Goal: Find specific page/section: Find specific page/section

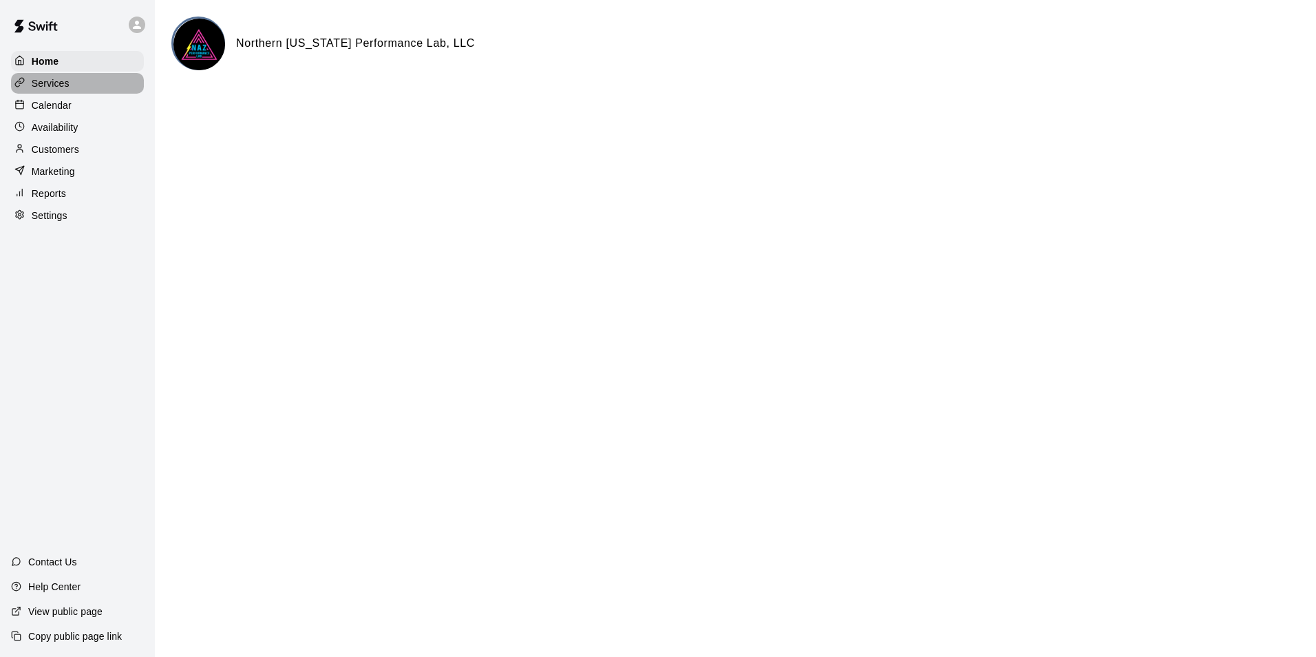
click at [44, 85] on p "Services" at bounding box center [51, 83] width 38 height 14
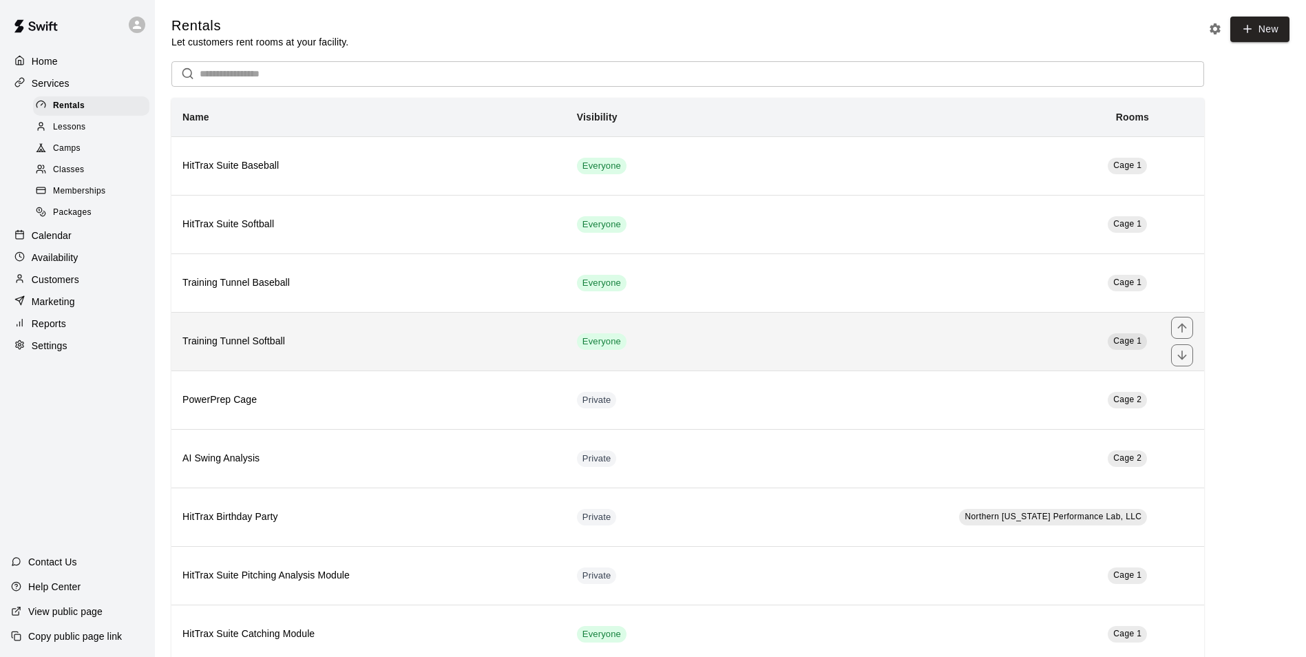
click at [808, 339] on td "Cage 1" at bounding box center [937, 341] width 445 height 59
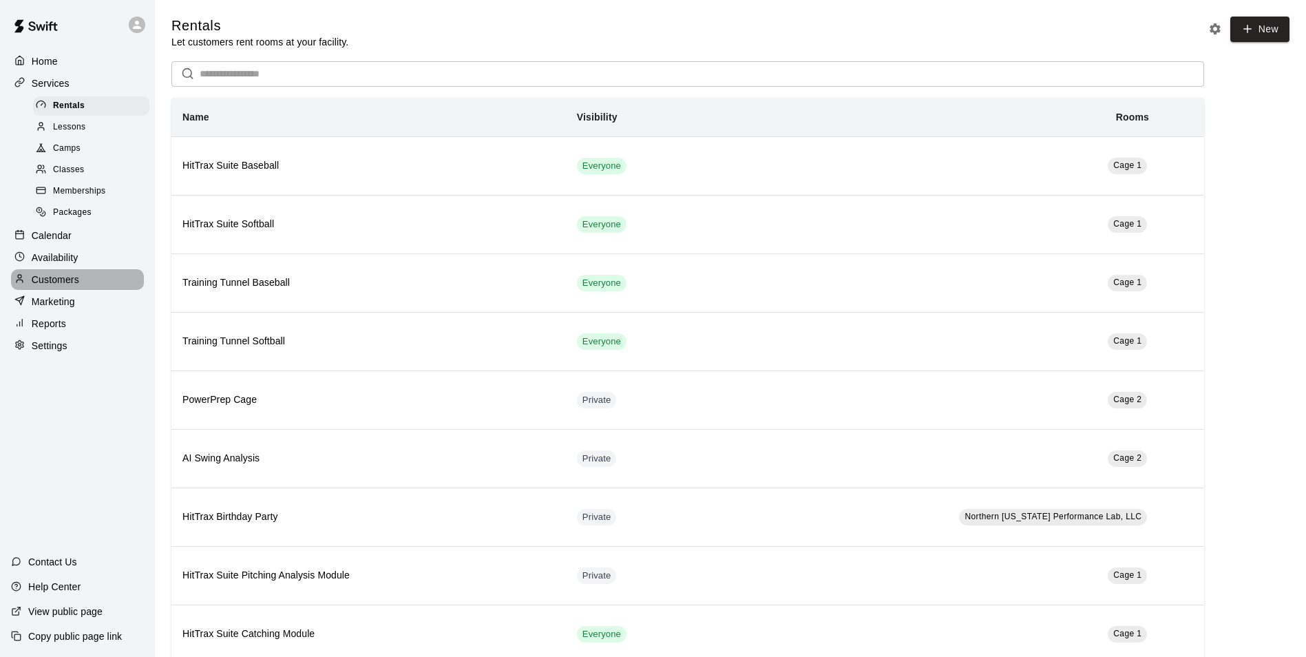
click at [44, 285] on p "Customers" at bounding box center [56, 280] width 48 height 14
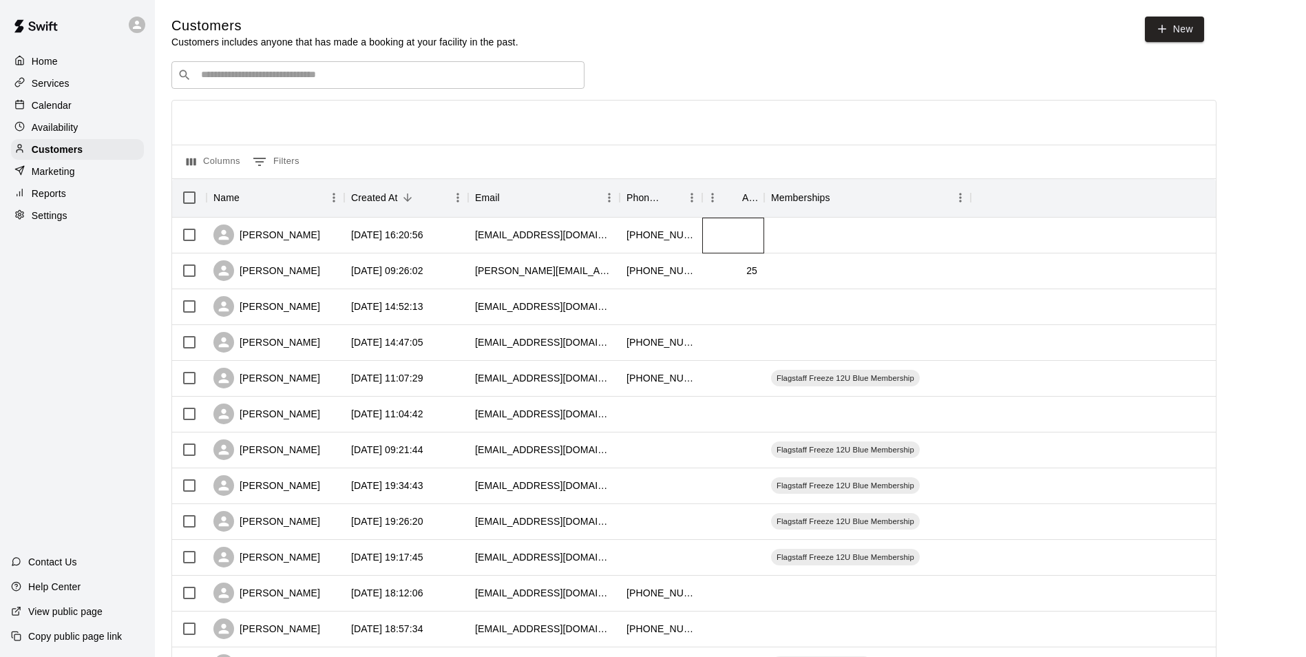
click at [759, 236] on div at bounding box center [733, 236] width 62 height 36
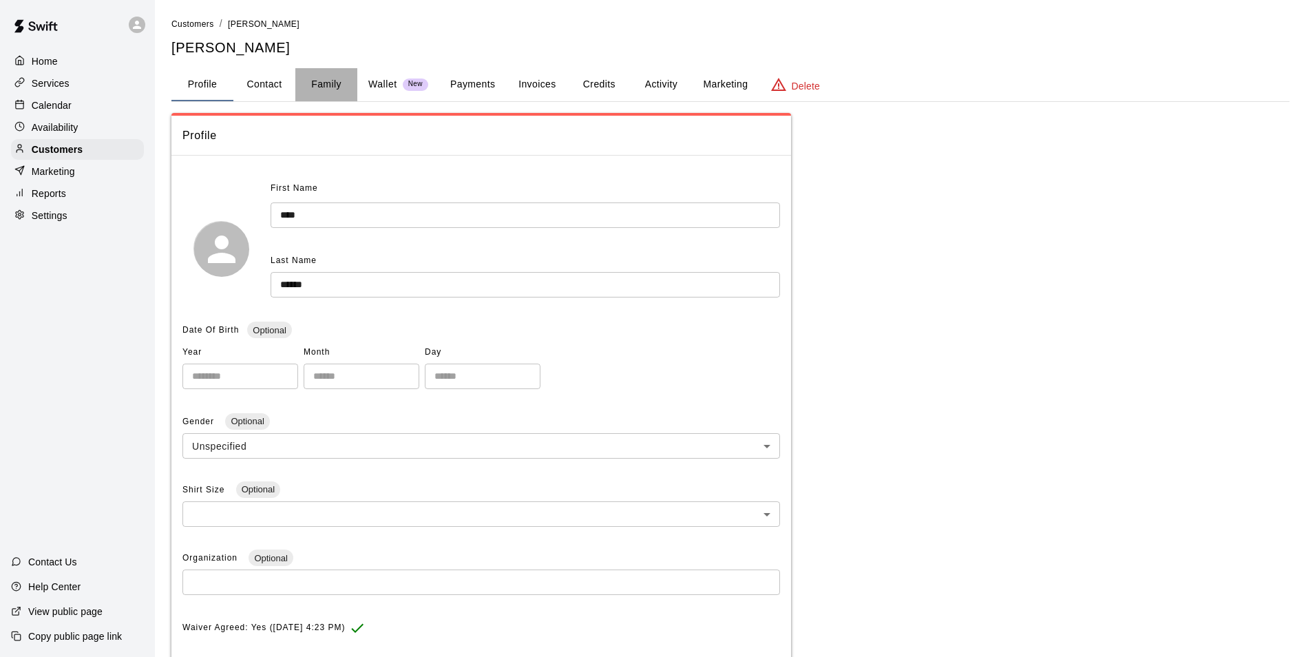
click at [319, 85] on button "Family" at bounding box center [326, 84] width 62 height 33
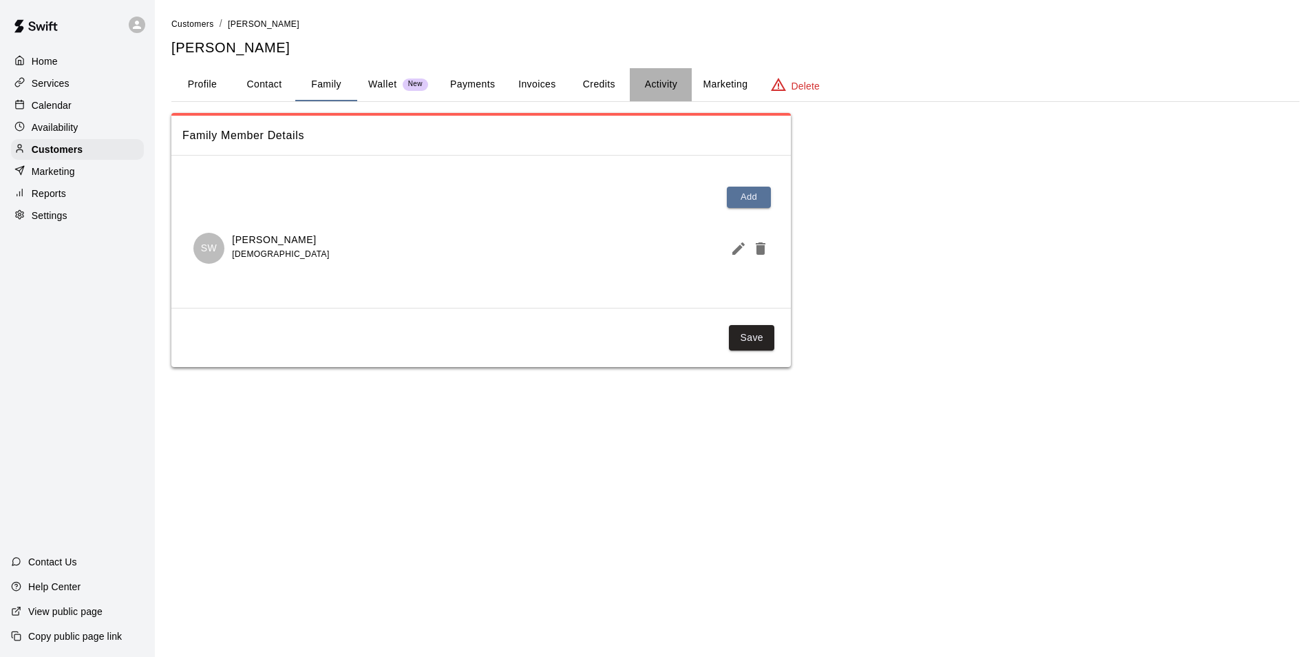
click at [669, 86] on button "Activity" at bounding box center [661, 84] width 62 height 33
